Goal: Information Seeking & Learning: Learn about a topic

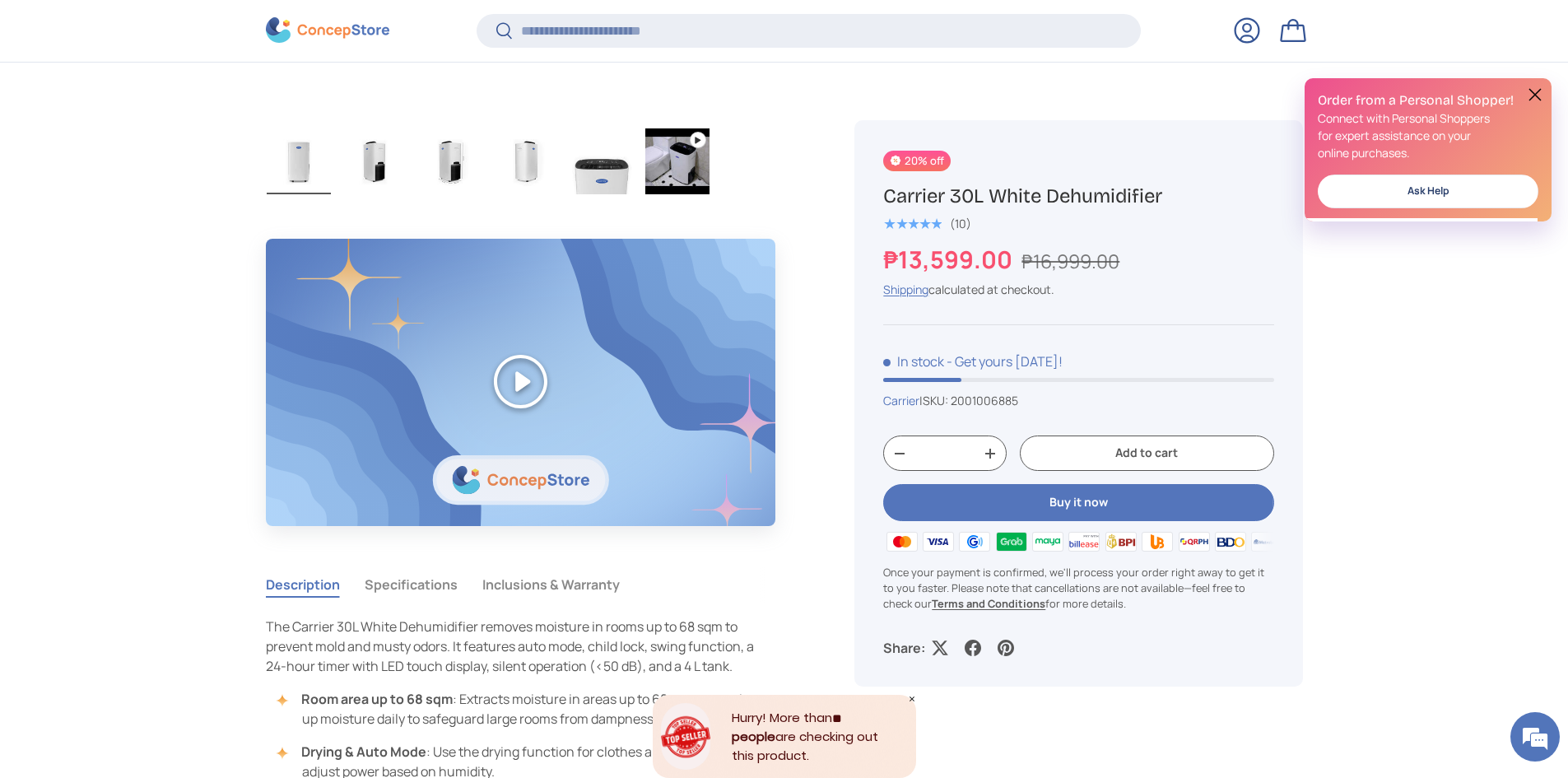
scroll to position [1368, 0]
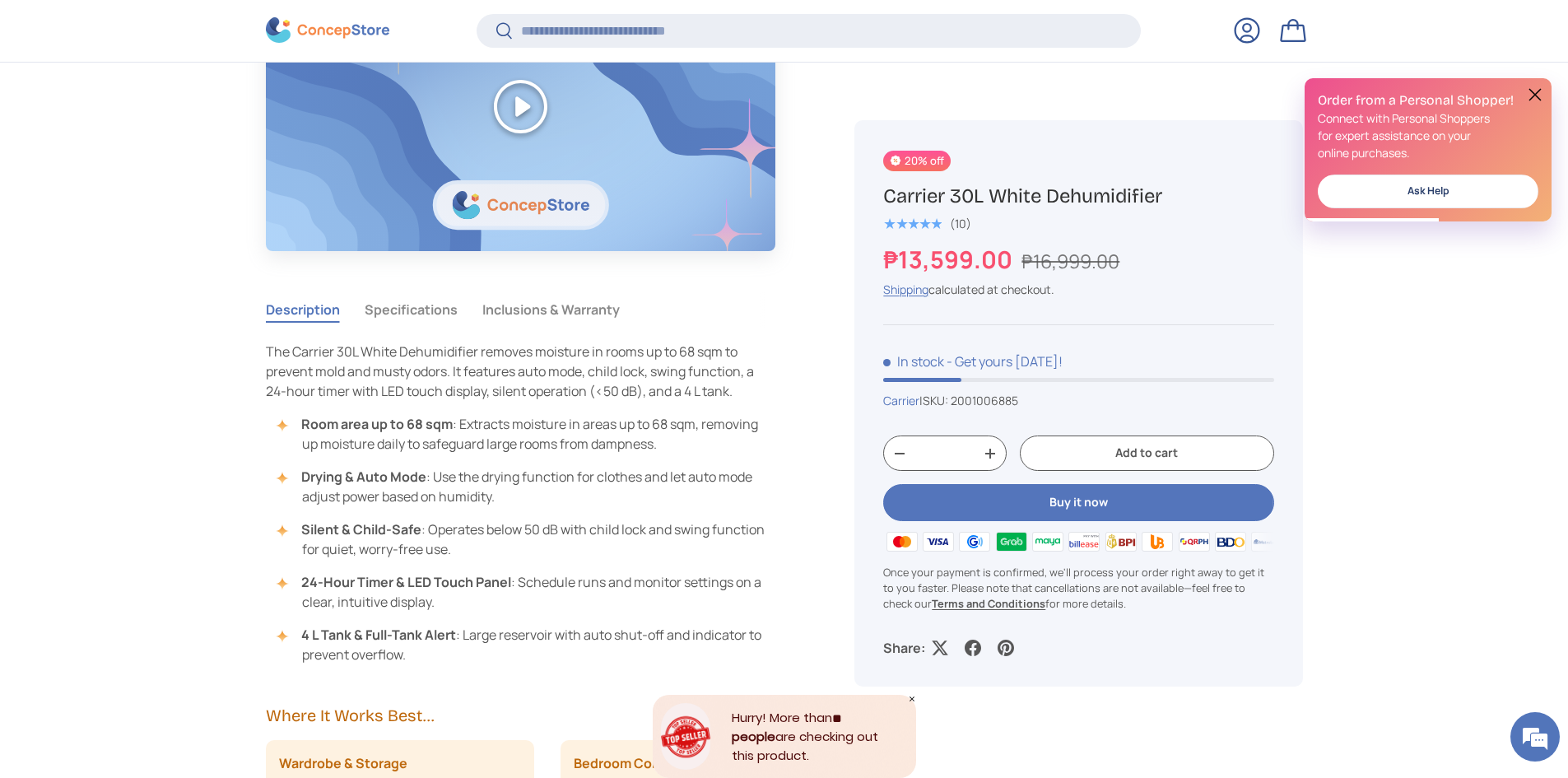
click at [430, 307] on button "Specifications" at bounding box center [411, 309] width 93 height 38
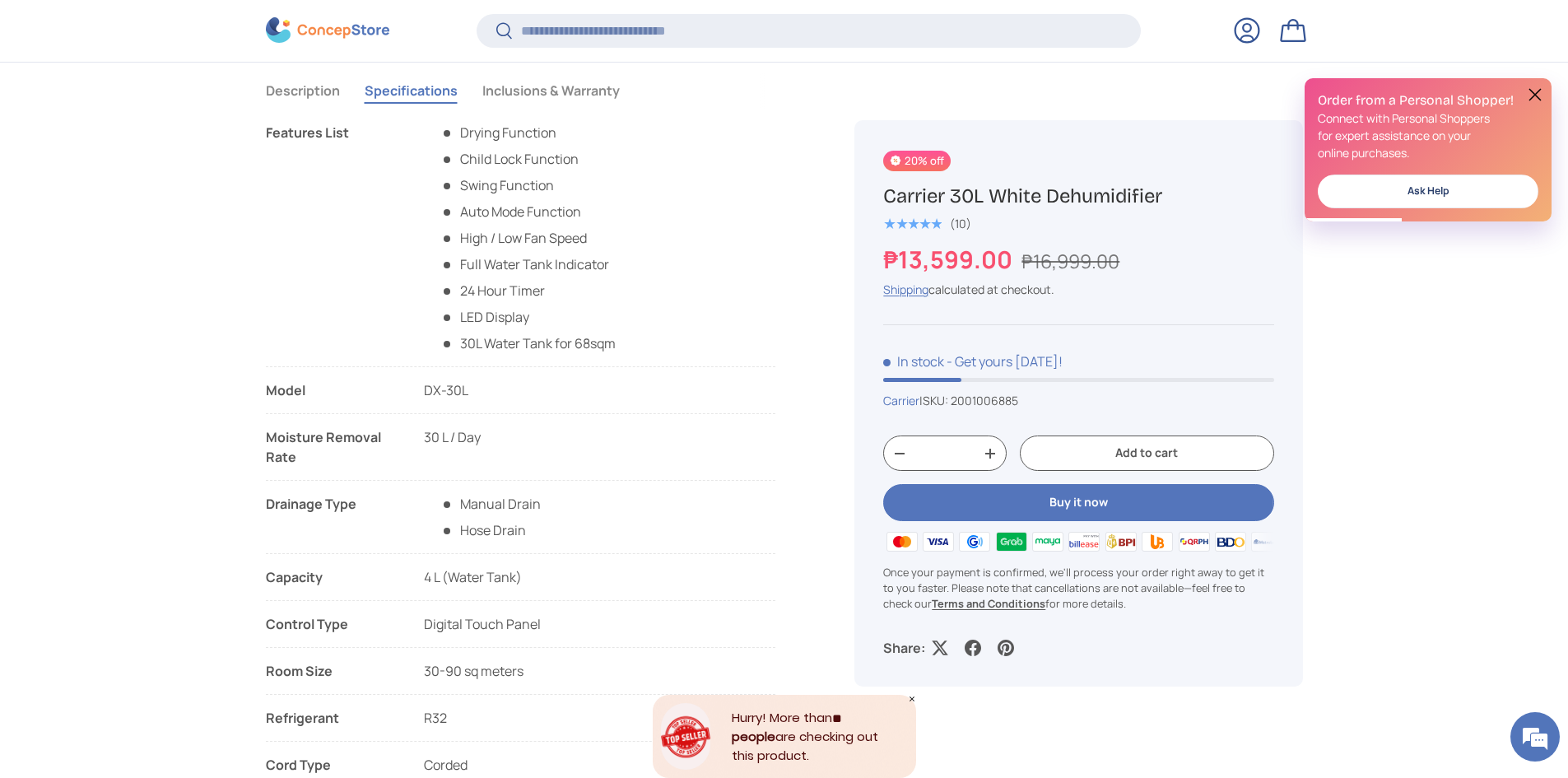
scroll to position [0, 0]
drag, startPoint x: 426, startPoint y: 438, endPoint x: 450, endPoint y: 437, distance: 24.0
click at [450, 437] on span "30 L / Day" at bounding box center [452, 437] width 57 height 18
click at [545, 454] on li "Moisture Removal Rate 30 L / Day" at bounding box center [521, 454] width 510 height 54
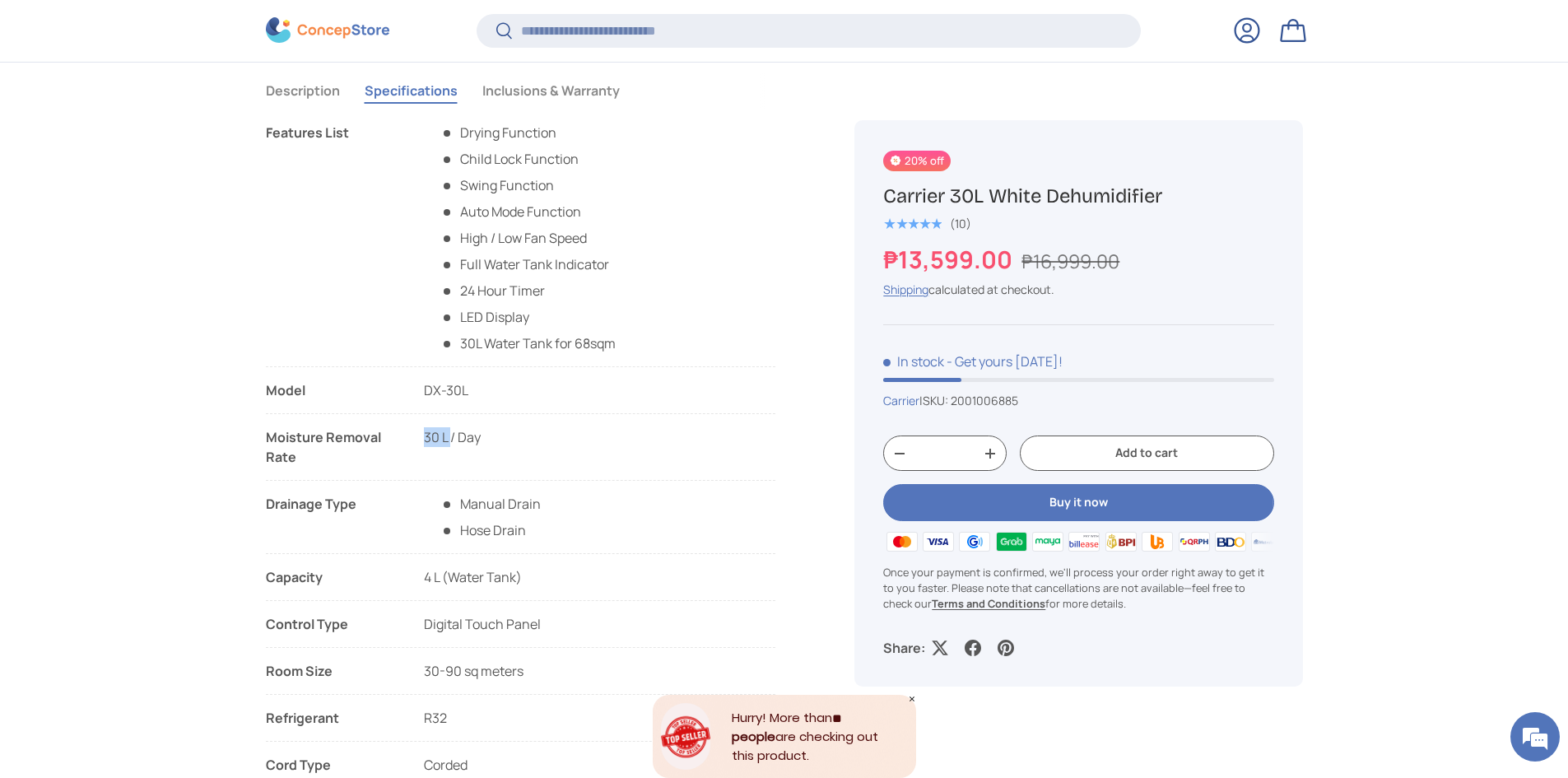
drag, startPoint x: 429, startPoint y: 434, endPoint x: 453, endPoint y: 437, distance: 24.2
click at [452, 437] on span "30 L / Day" at bounding box center [452, 437] width 57 height 18
click at [567, 444] on li "Moisture Removal Rate 30 L / Day" at bounding box center [521, 454] width 510 height 54
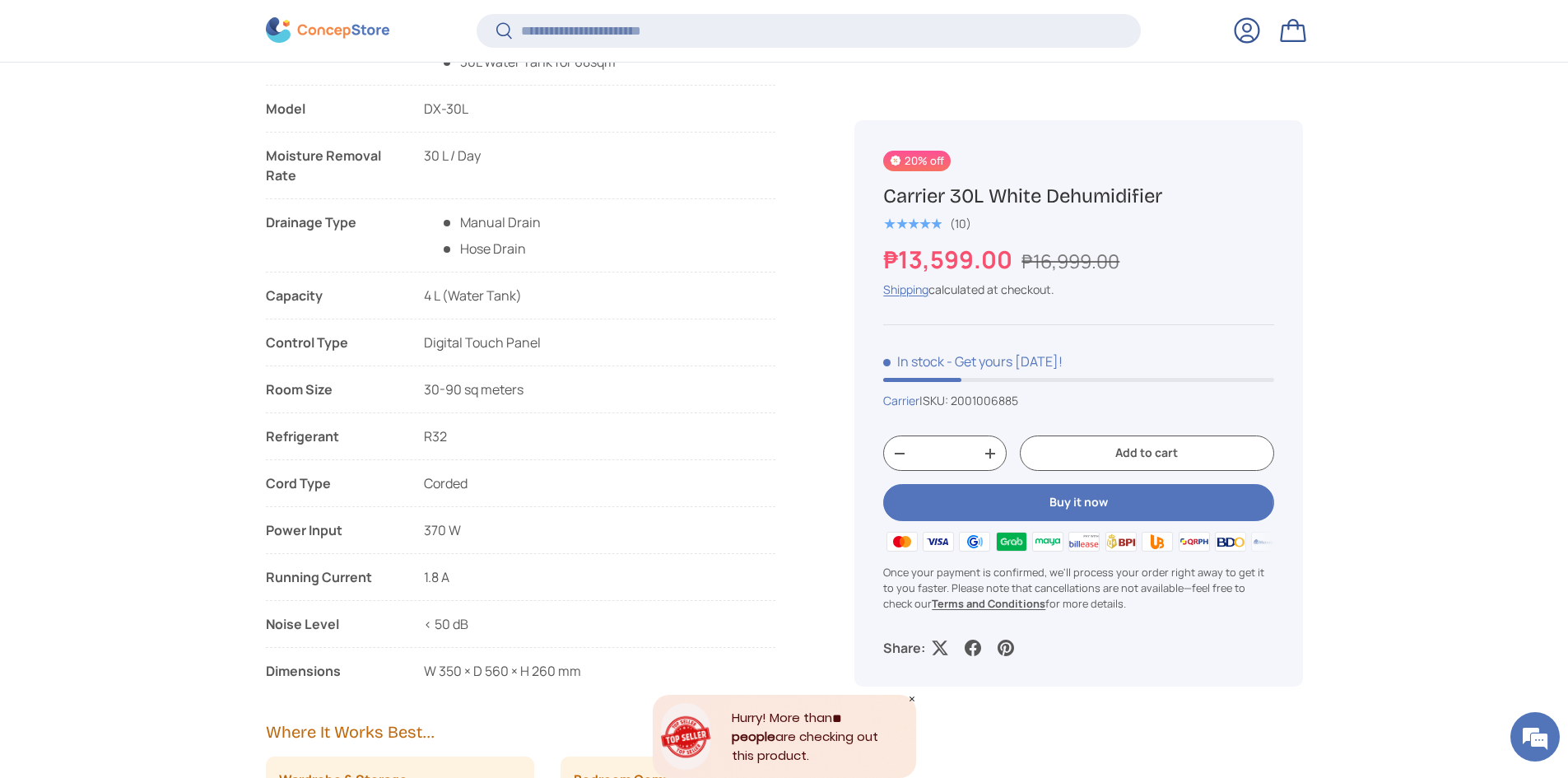
scroll to position [1916, 0]
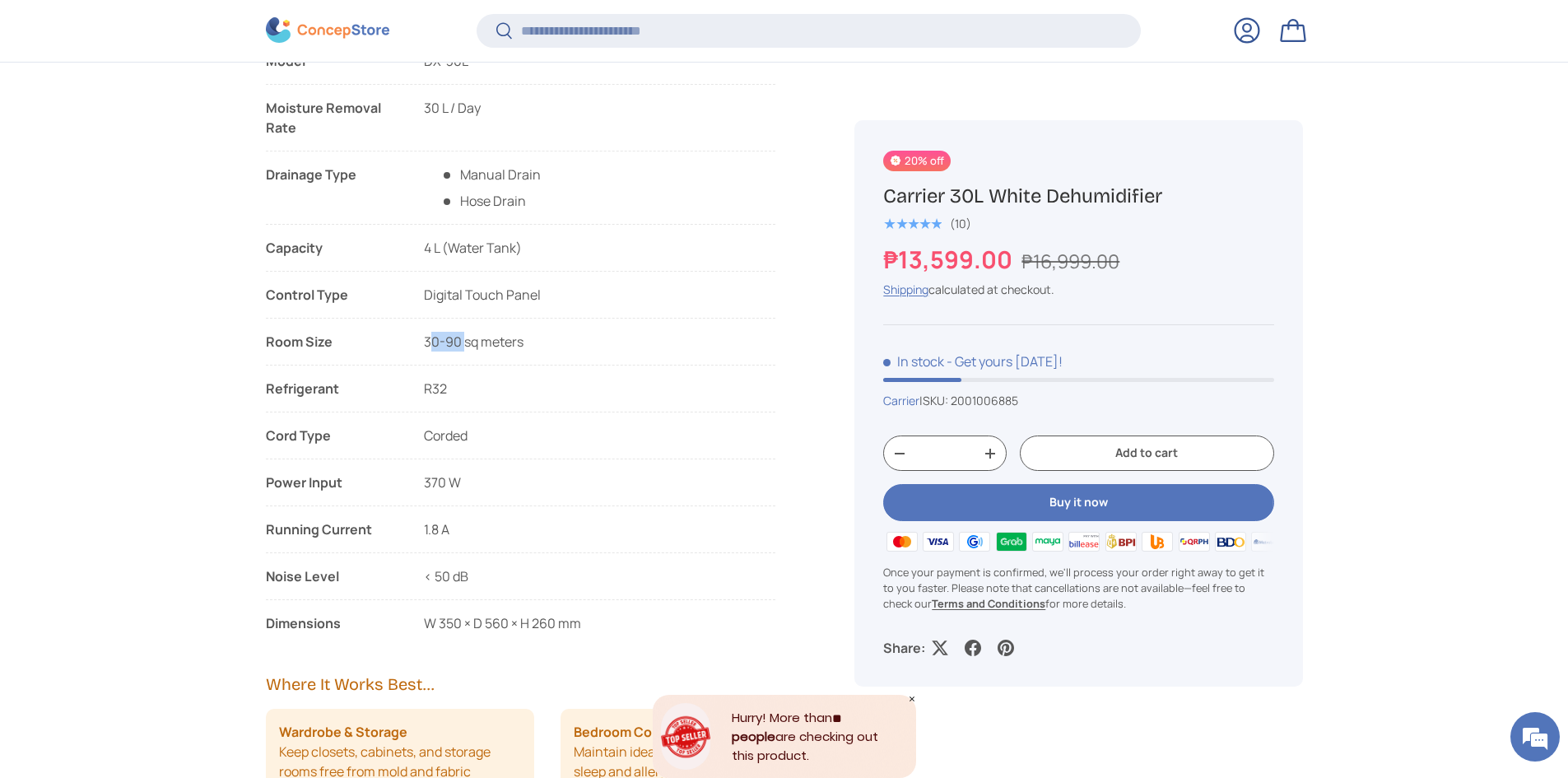
drag, startPoint x: 424, startPoint y: 338, endPoint x: 464, endPoint y: 337, distance: 40.0
click at [464, 337] on li "Room Size 30-90 sq meters" at bounding box center [521, 349] width 510 height 34
click at [526, 340] on li "Room Size 30-90 sq meters" at bounding box center [521, 349] width 510 height 34
drag, startPoint x: 426, startPoint y: 351, endPoint x: 583, endPoint y: 349, distance: 157.0
click at [583, 349] on li "Room Size 30-90 sq meters" at bounding box center [521, 349] width 510 height 34
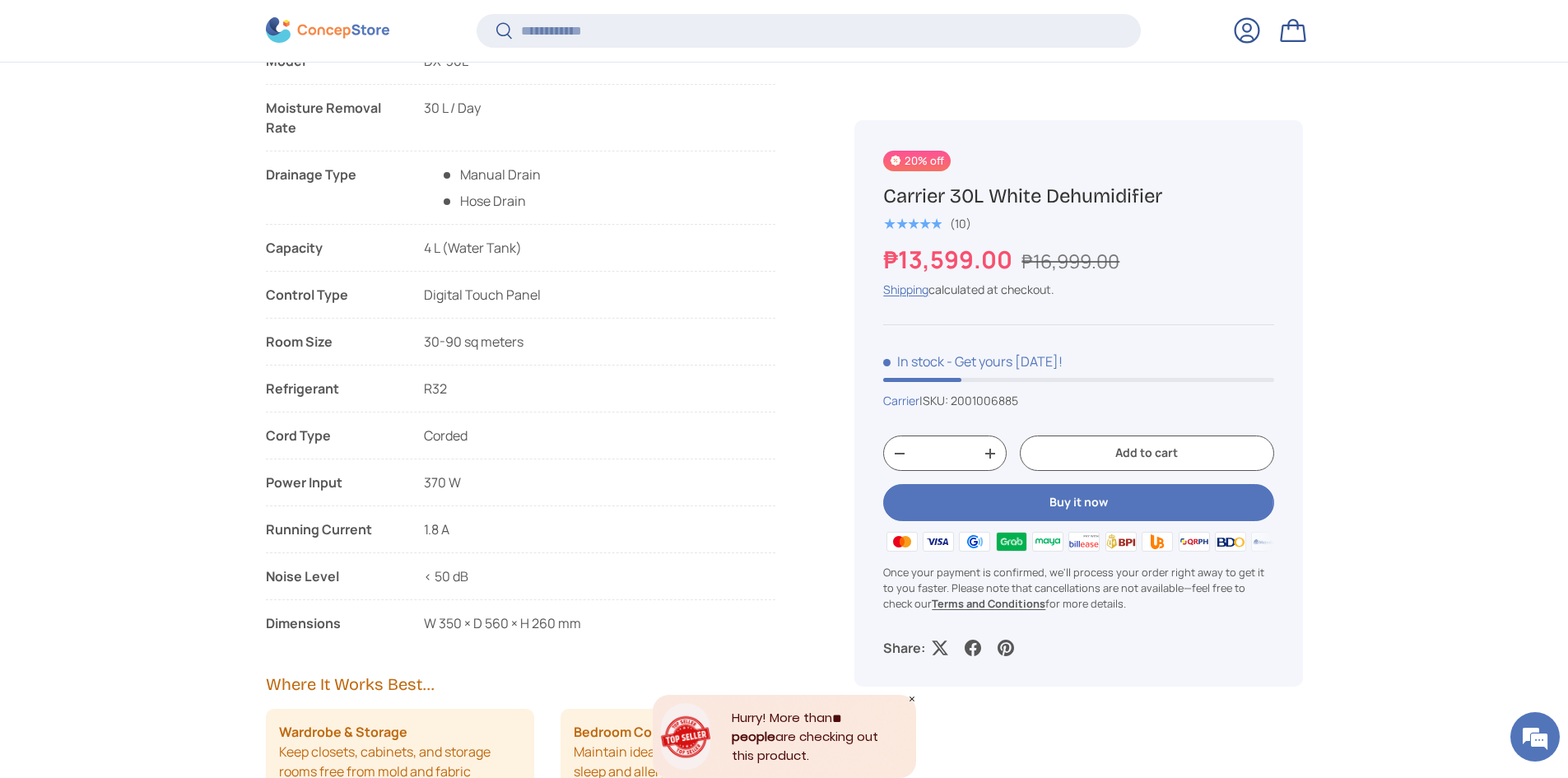
click at [610, 345] on li "Room Size 30-90 sq meters" at bounding box center [521, 349] width 510 height 34
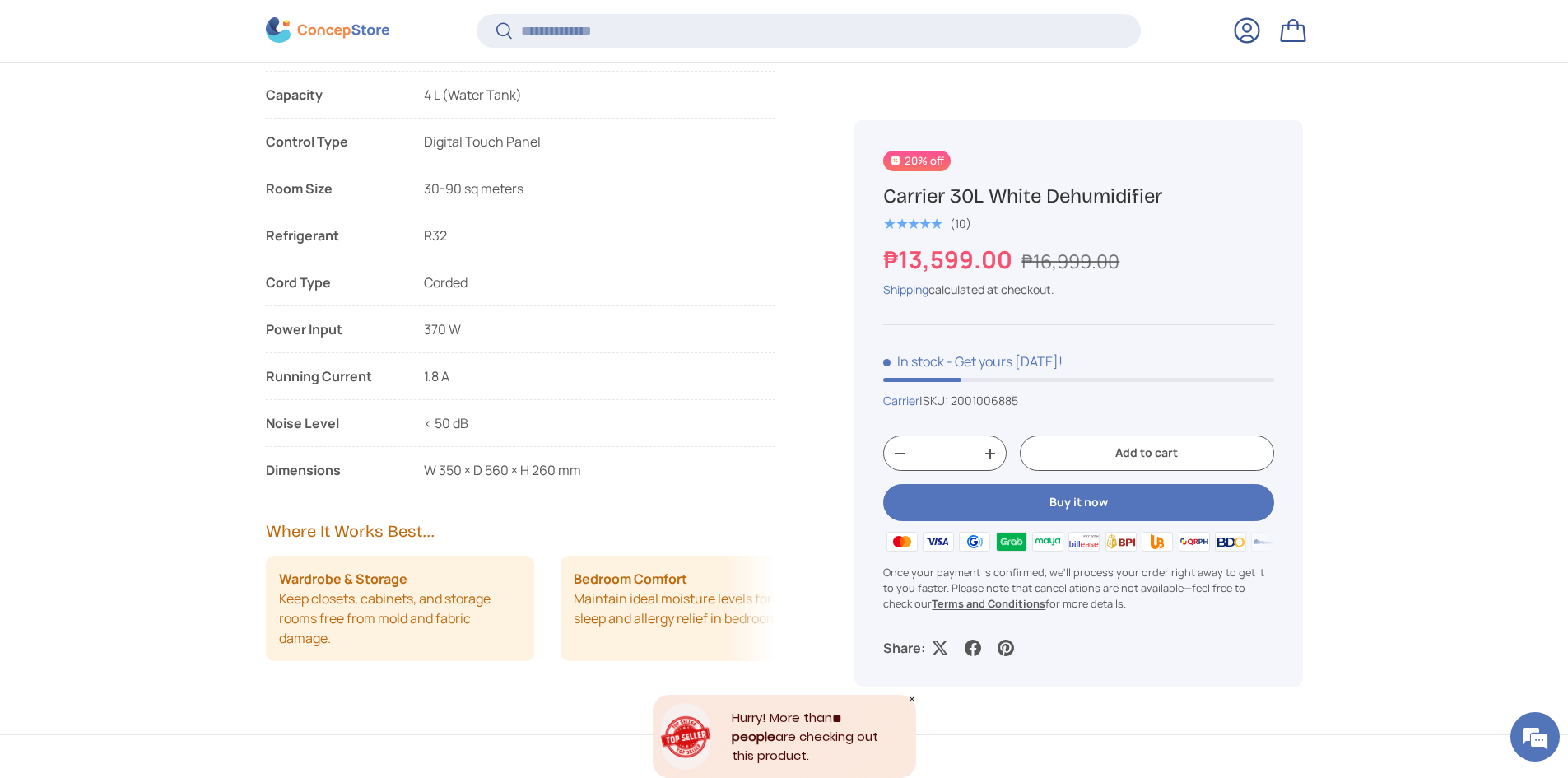
scroll to position [2081, 0]
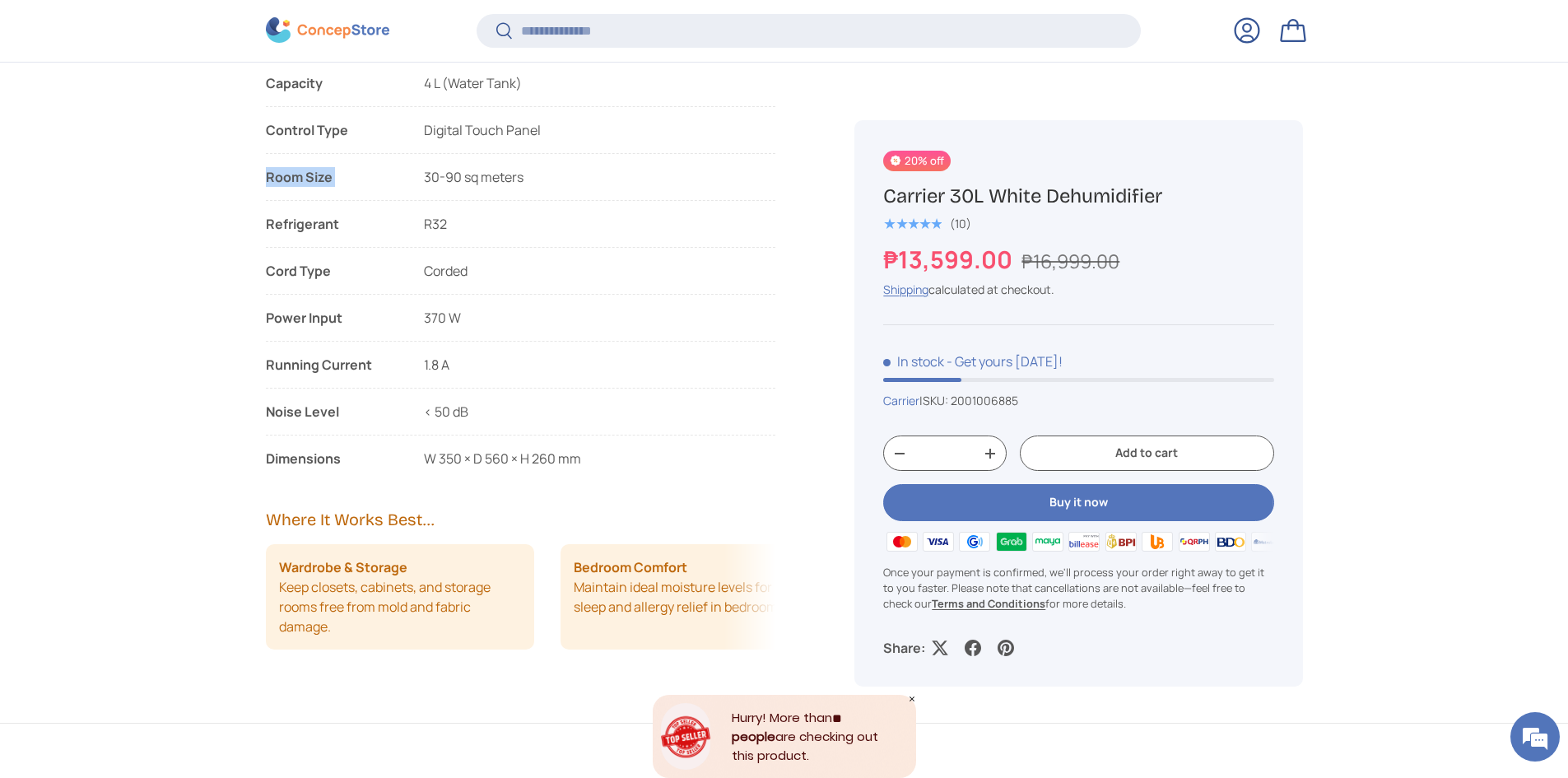
drag, startPoint x: 425, startPoint y: 176, endPoint x: 553, endPoint y: 175, distance: 128.0
click at [547, 158] on ul "Features List Drying Function Child Lock Function Swing Function Auto Mode Func…" at bounding box center [521, 49] width 510 height 839
click at [553, 178] on ul "Features List Drying Function Child Lock Function Swing Function Auto Mode Func…" at bounding box center [521, 49] width 510 height 839
click at [500, 169] on li "Room Size 30-90 sq meters" at bounding box center [521, 184] width 510 height 34
drag, startPoint x: 425, startPoint y: 172, endPoint x: 455, endPoint y: 174, distance: 30.1
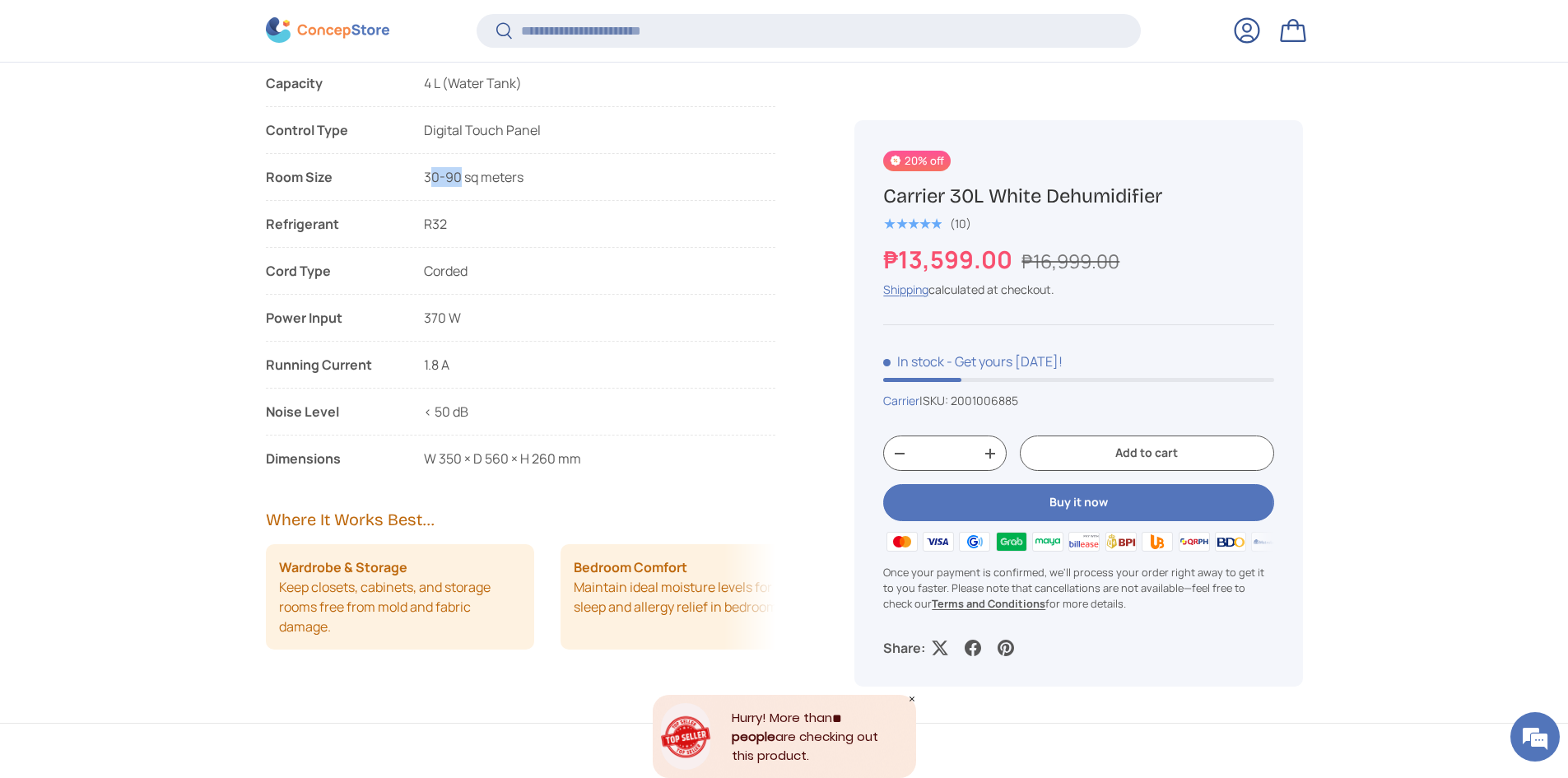
click at [454, 174] on li "Room Size 30-90 sq meters" at bounding box center [521, 184] width 510 height 34
click at [485, 181] on li "Room Size 30-90 sq meters" at bounding box center [521, 184] width 510 height 34
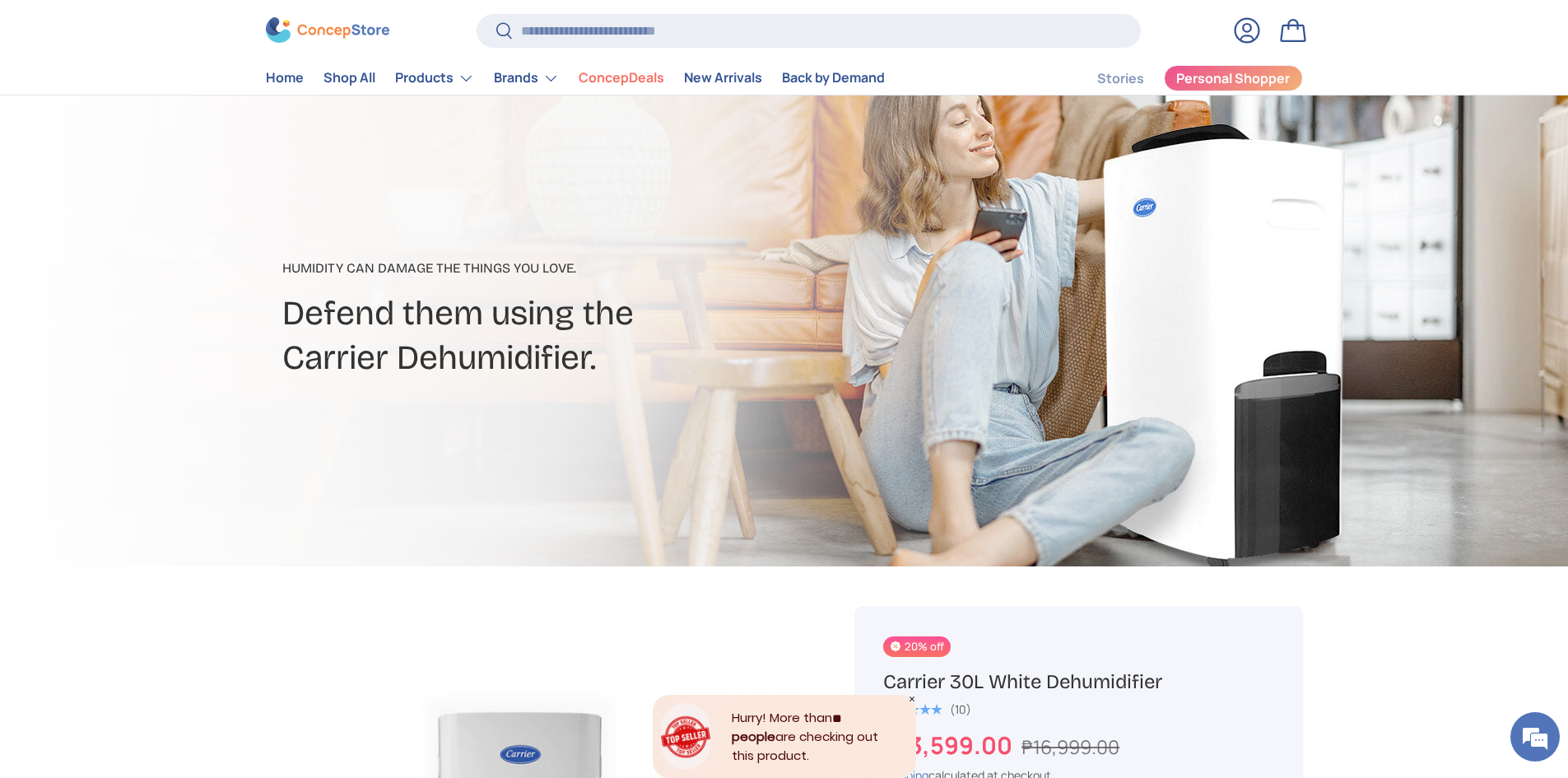
scroll to position [0, 0]
